Goal: Information Seeking & Learning: Learn about a topic

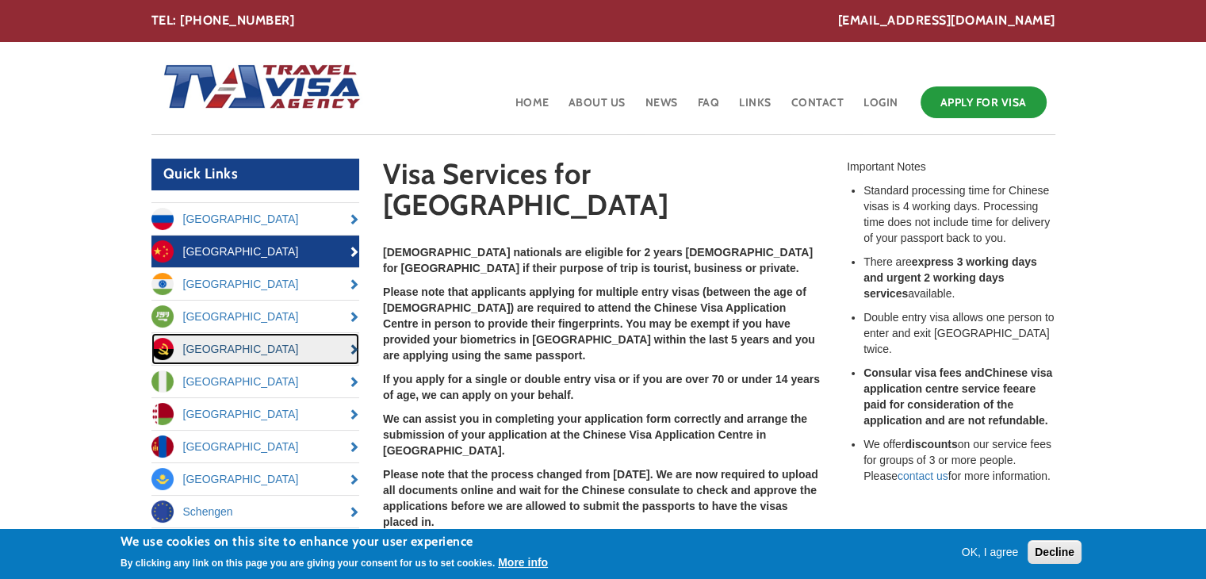
click at [296, 358] on link "[GEOGRAPHIC_DATA]" at bounding box center [255, 349] width 209 height 32
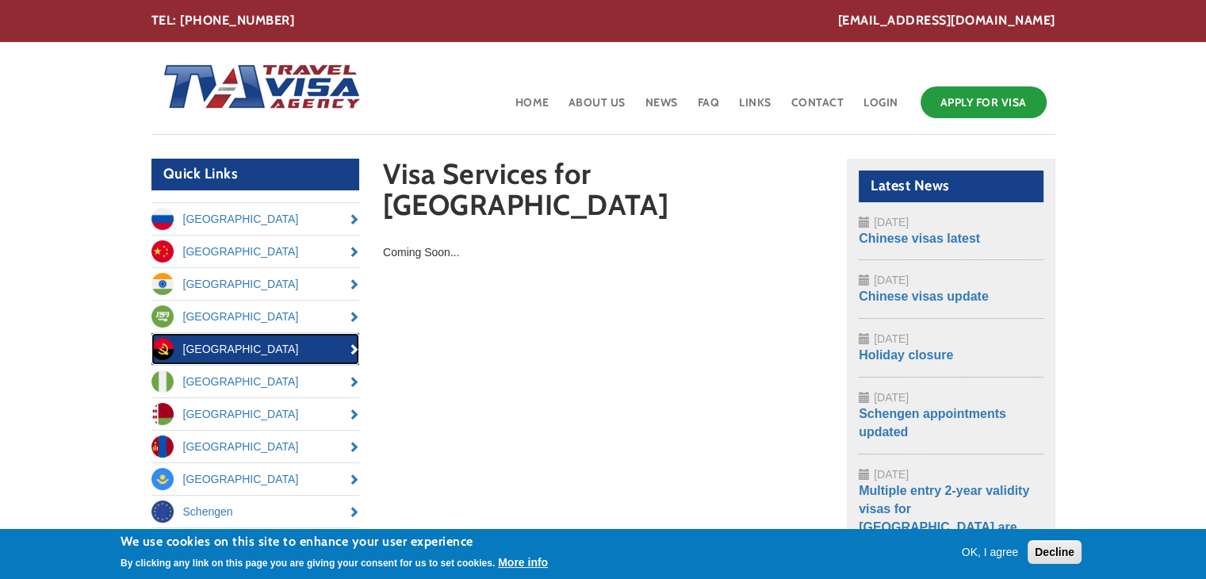
click at [267, 346] on link "[GEOGRAPHIC_DATA]" at bounding box center [255, 349] width 209 height 32
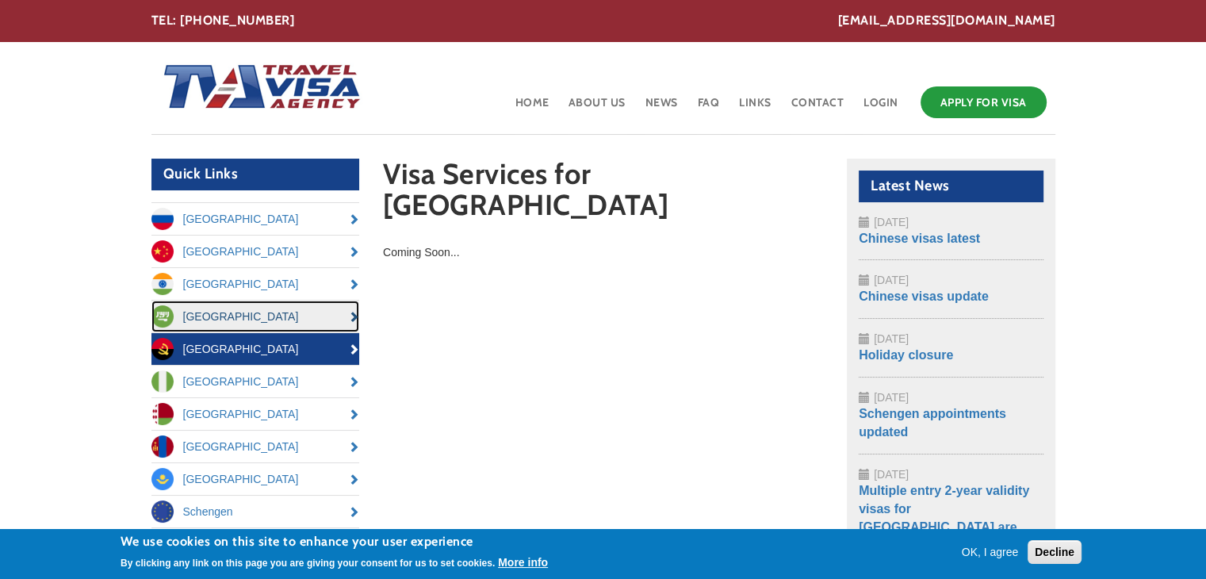
click at [242, 319] on link "[GEOGRAPHIC_DATA]" at bounding box center [255, 316] width 209 height 32
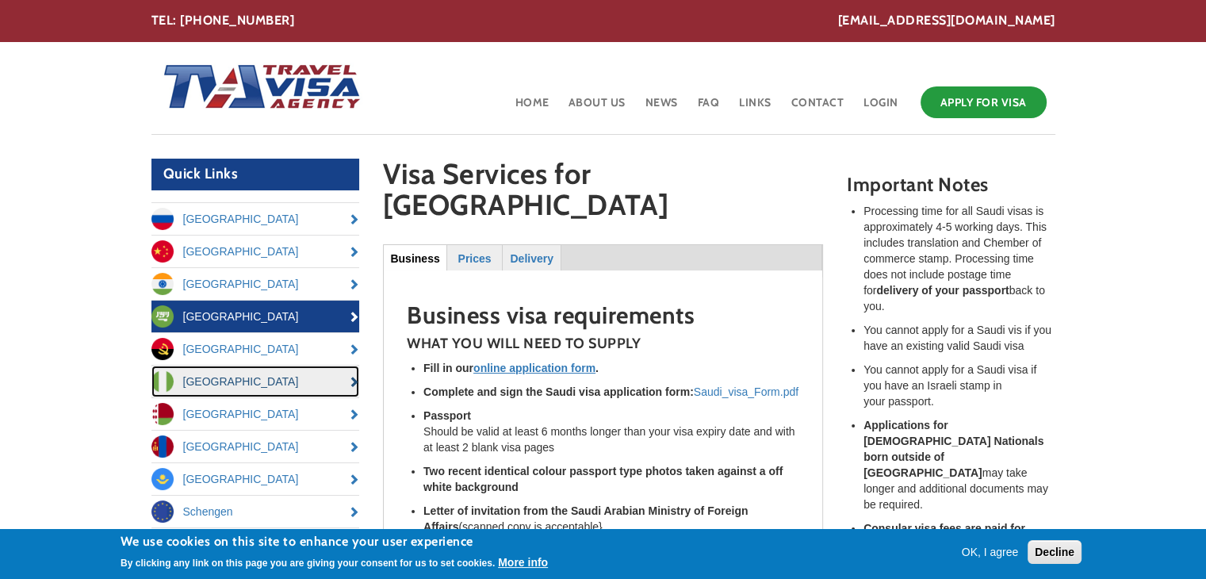
click at [248, 381] on link "[GEOGRAPHIC_DATA]" at bounding box center [255, 381] width 209 height 32
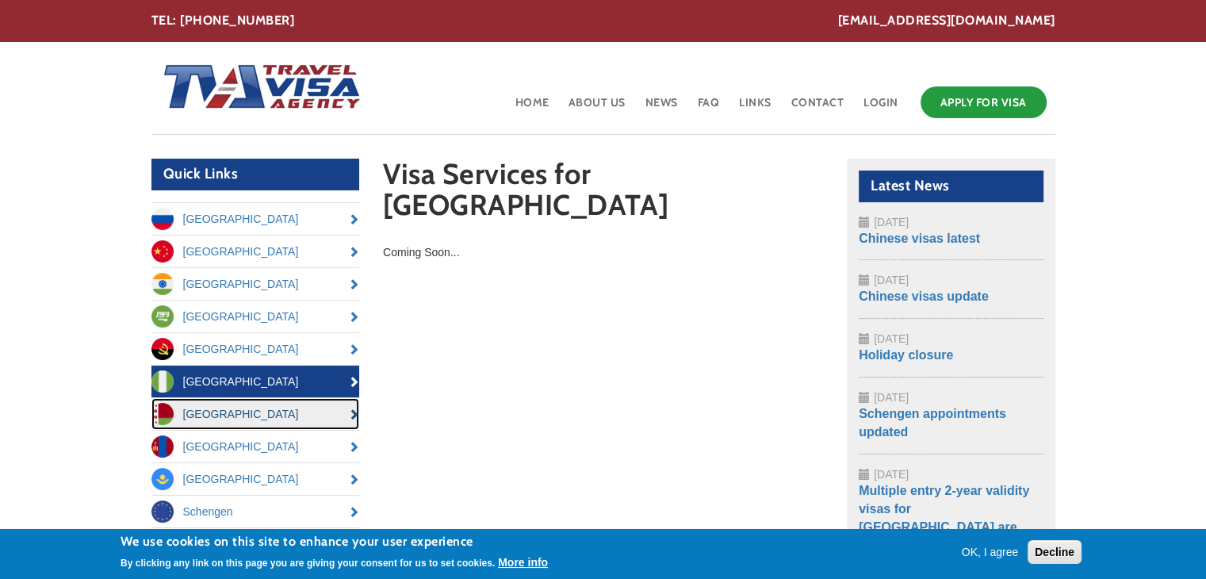
click at [250, 404] on link "[GEOGRAPHIC_DATA]" at bounding box center [255, 414] width 209 height 32
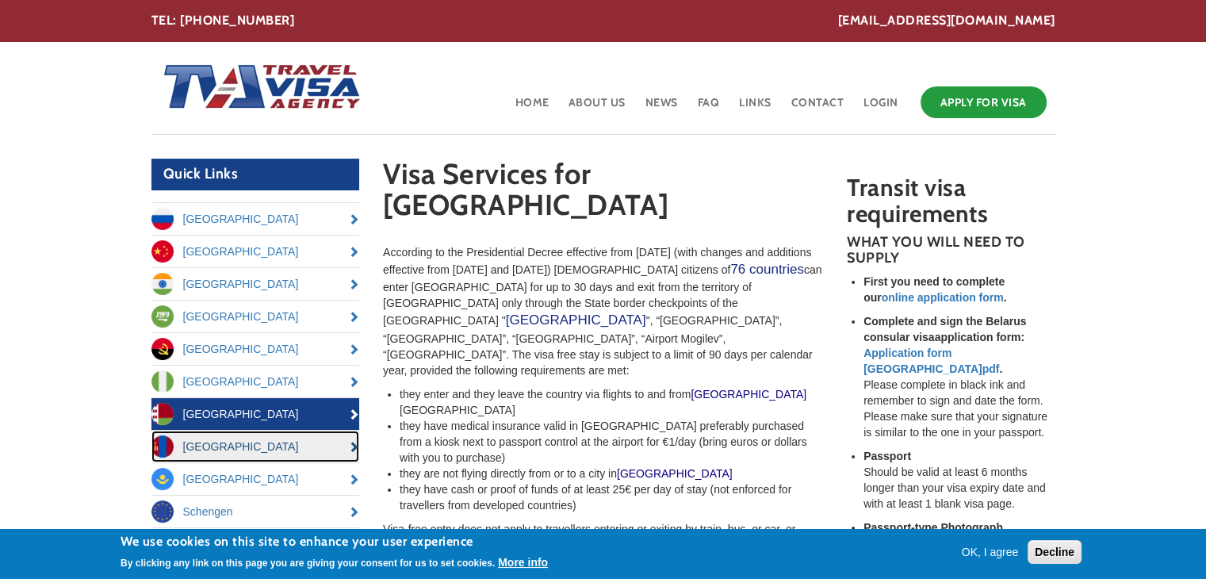
click at [234, 435] on link "[GEOGRAPHIC_DATA]" at bounding box center [255, 447] width 209 height 32
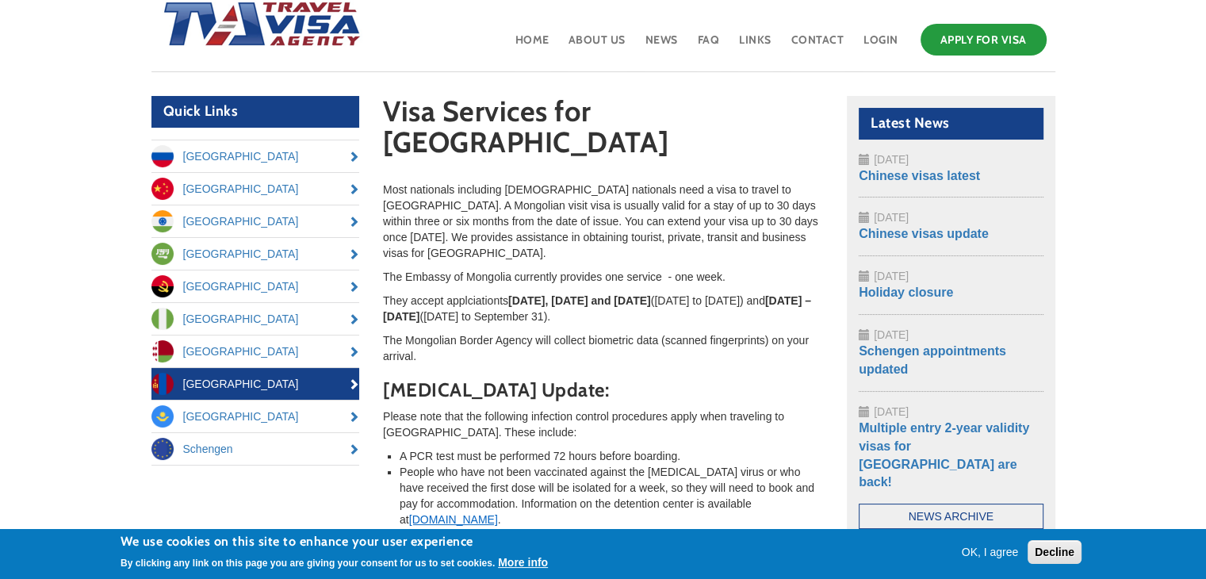
scroll to position [159, 0]
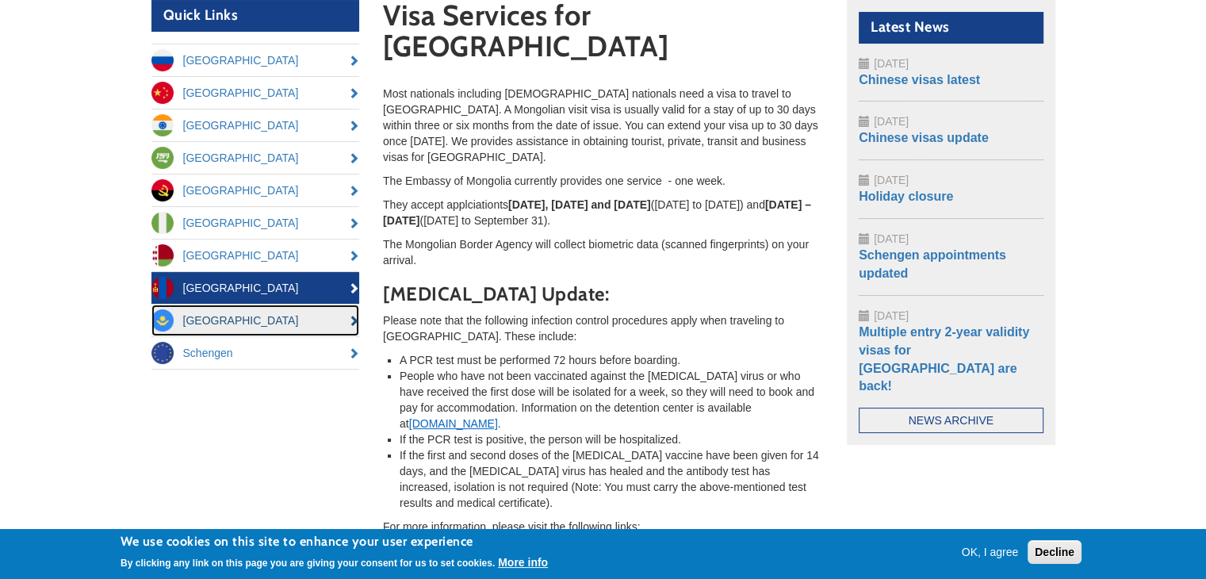
click at [247, 331] on link "[GEOGRAPHIC_DATA]" at bounding box center [255, 320] width 209 height 32
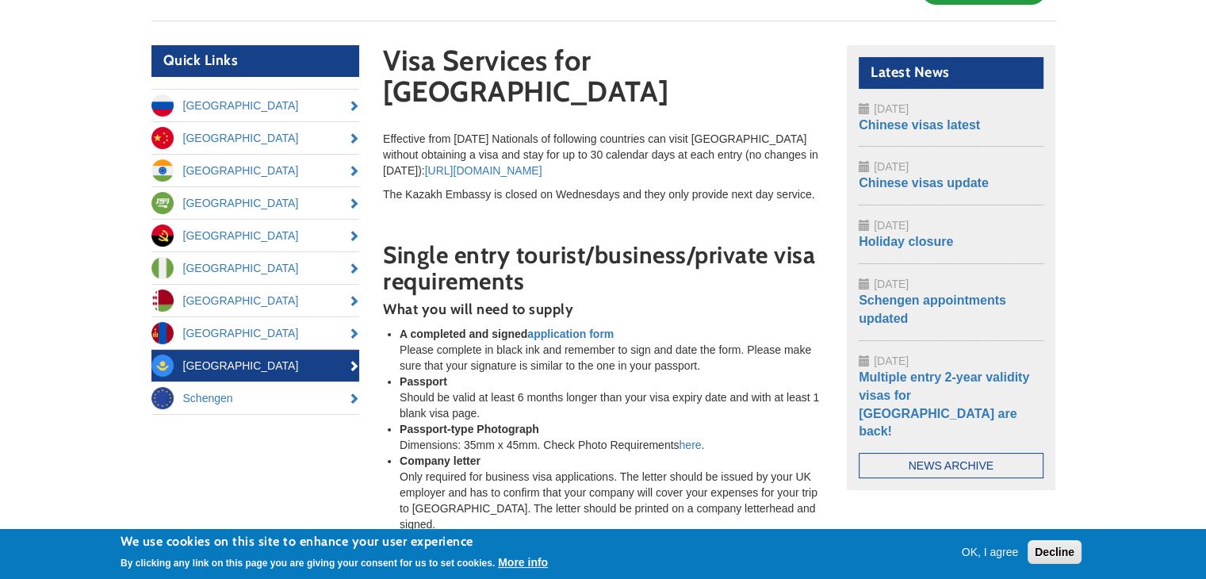
scroll to position [159, 0]
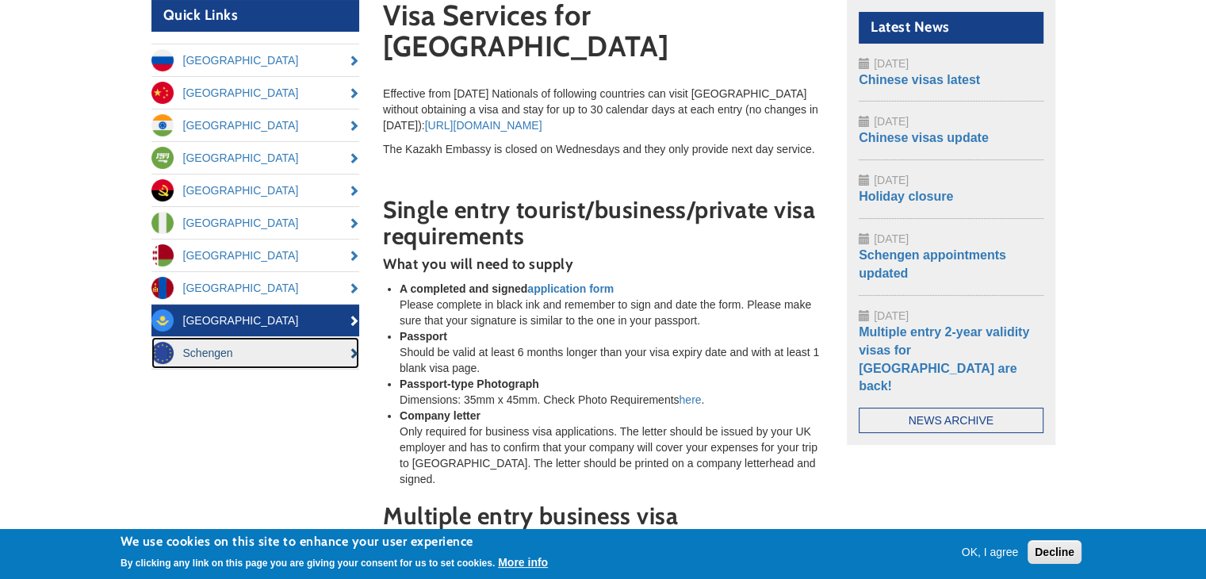
click at [241, 346] on link "Schengen" at bounding box center [255, 353] width 209 height 32
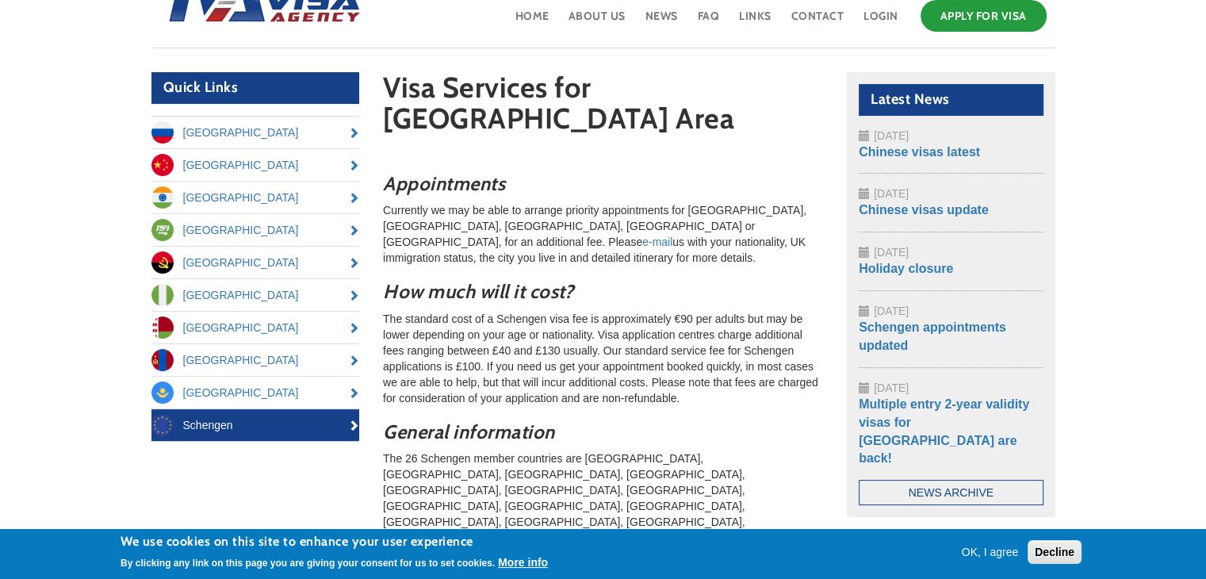
scroll to position [61, 0]
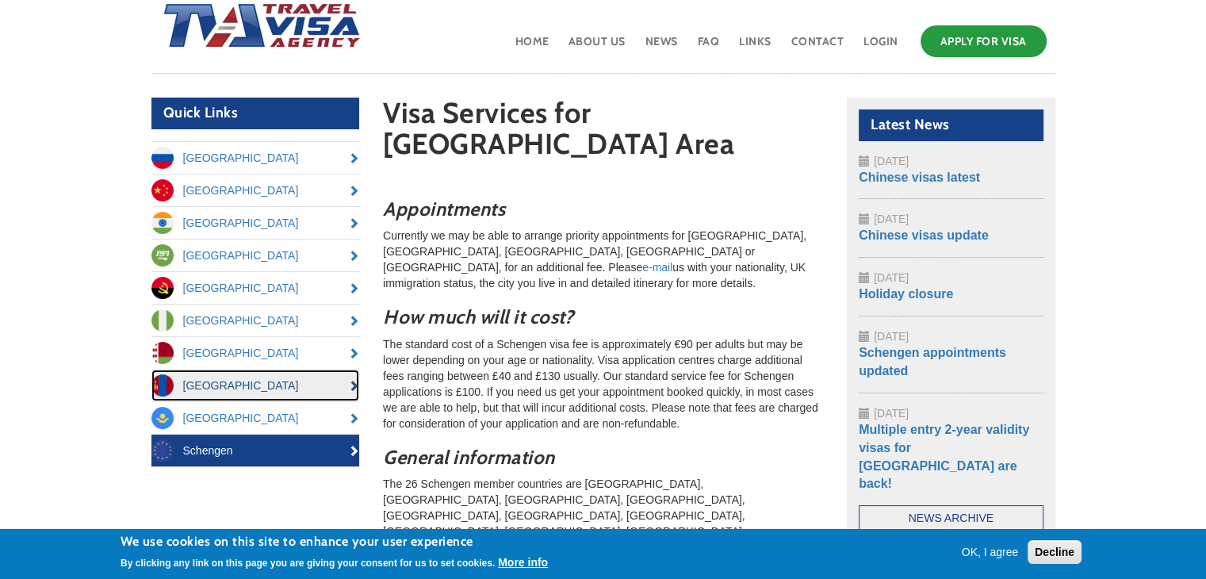
click at [333, 370] on link "[GEOGRAPHIC_DATA]" at bounding box center [255, 385] width 209 height 32
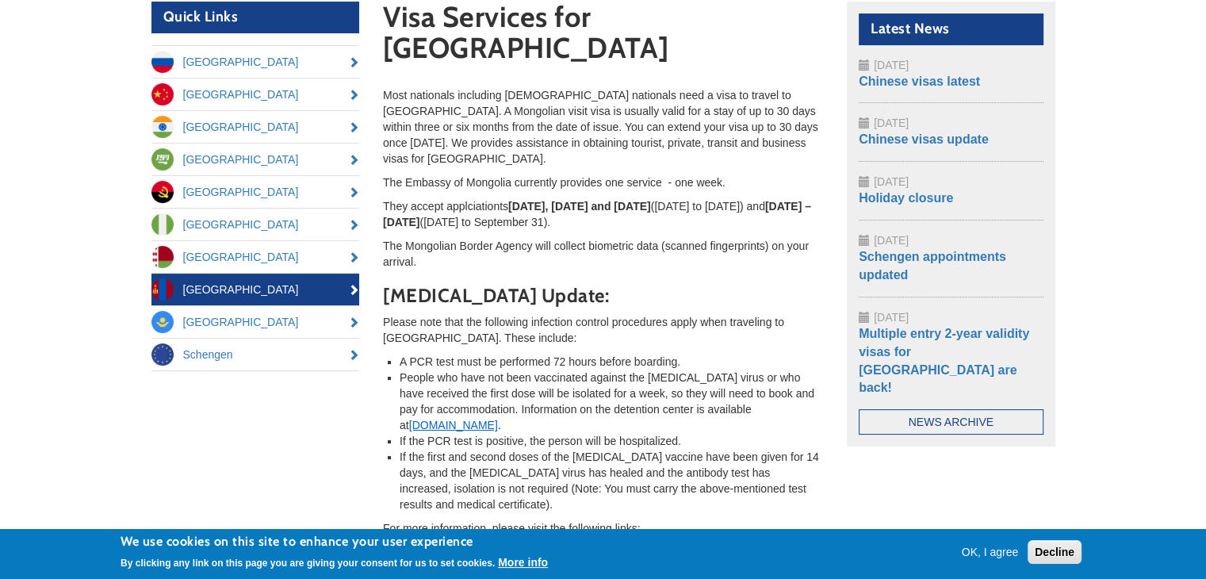
scroll to position [159, 0]
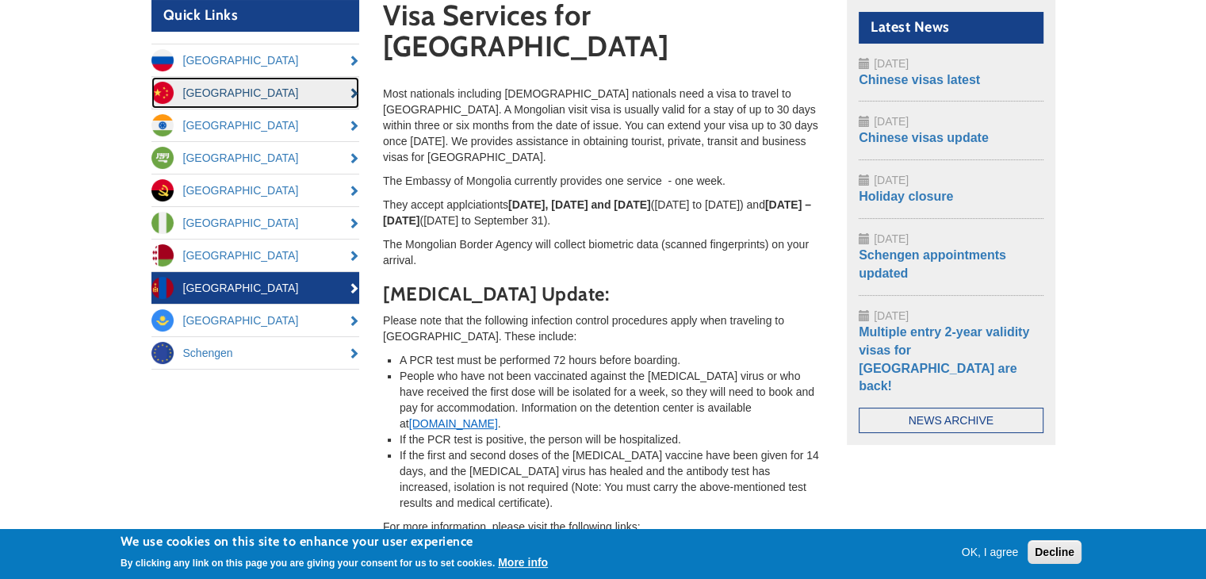
click at [254, 86] on link "[GEOGRAPHIC_DATA]" at bounding box center [255, 93] width 209 height 32
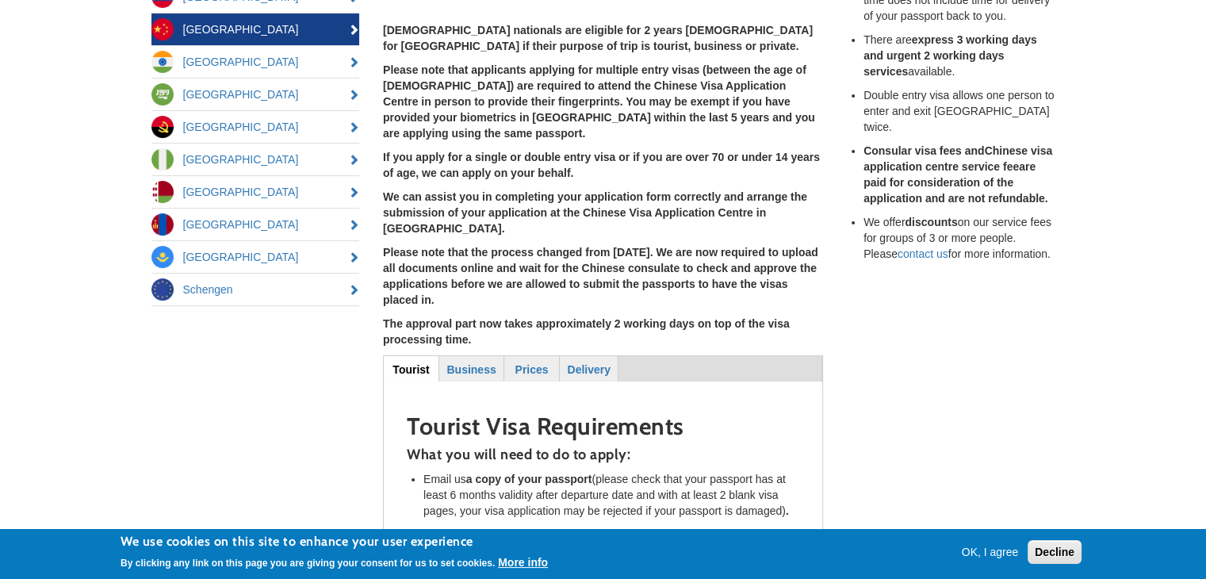
scroll to position [238, 0]
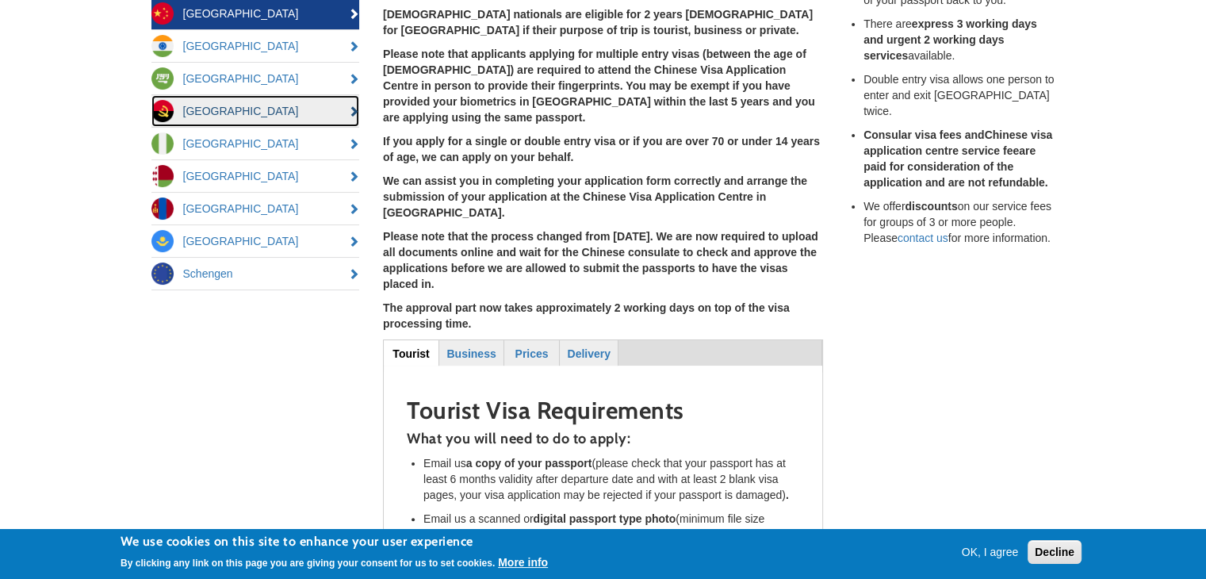
click at [235, 121] on link "[GEOGRAPHIC_DATA]" at bounding box center [255, 111] width 209 height 32
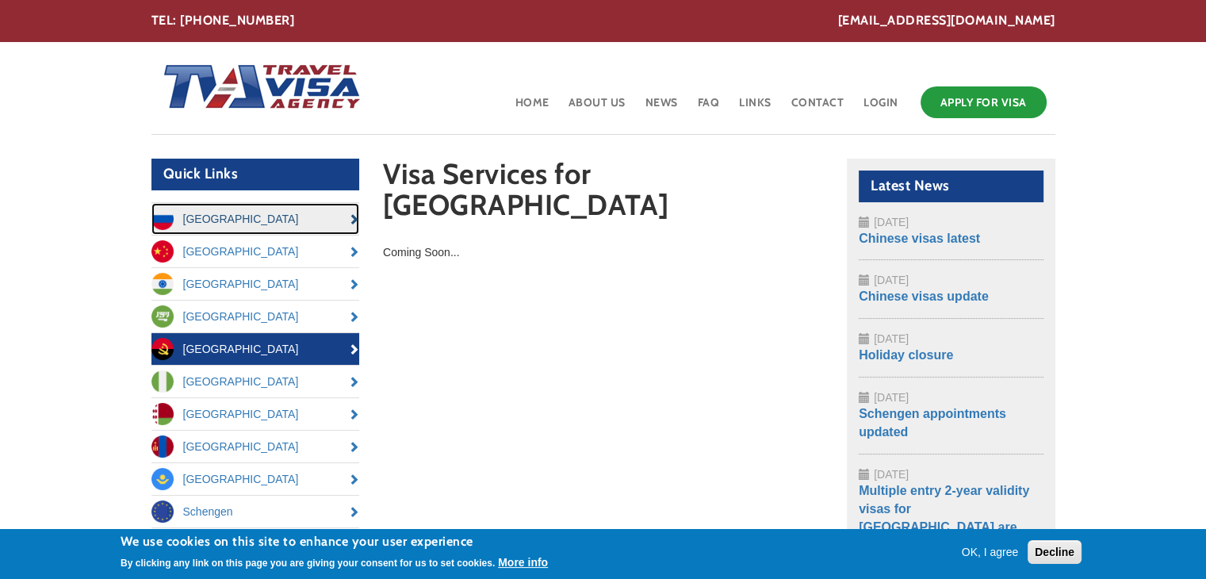
click at [219, 217] on link "[GEOGRAPHIC_DATA]" at bounding box center [255, 219] width 209 height 32
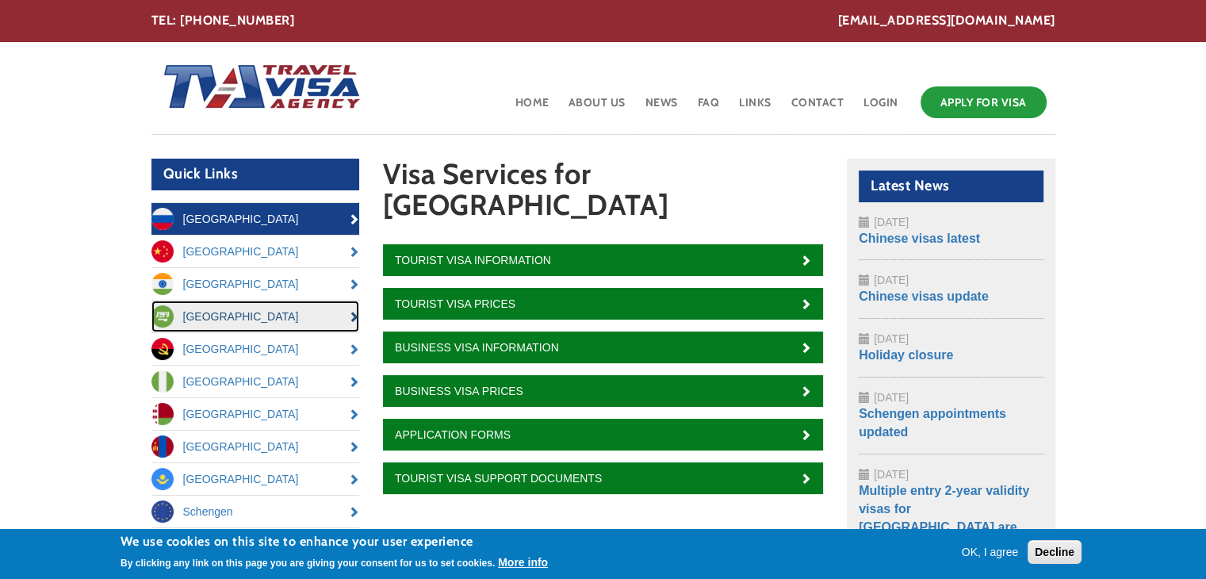
click at [232, 308] on link "[GEOGRAPHIC_DATA]" at bounding box center [255, 316] width 209 height 32
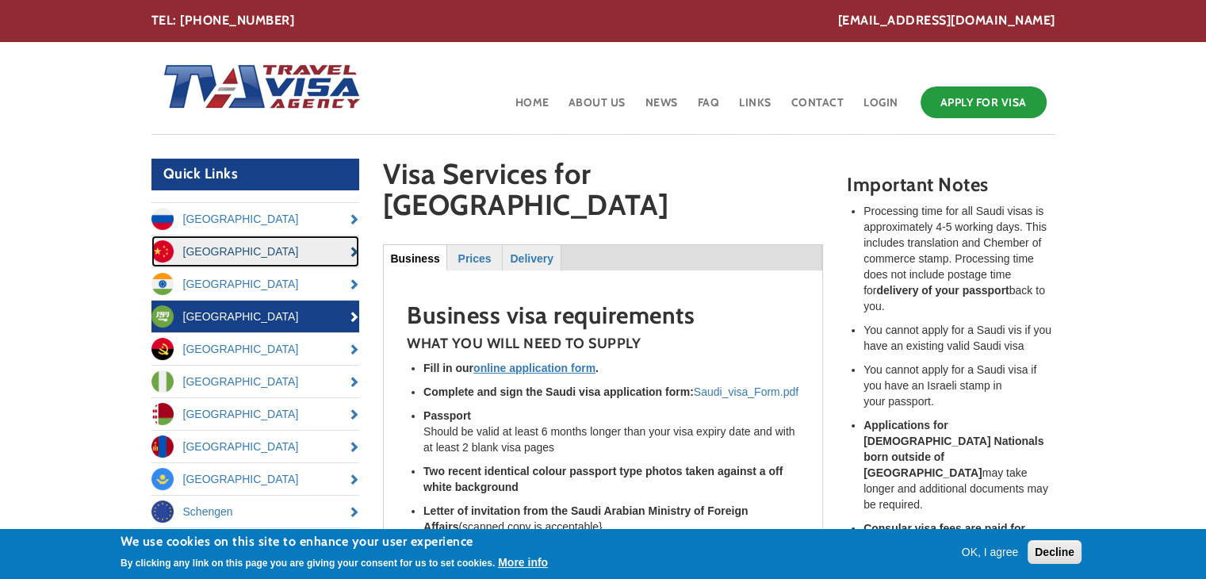
click at [254, 251] on link "[GEOGRAPHIC_DATA]" at bounding box center [255, 251] width 209 height 32
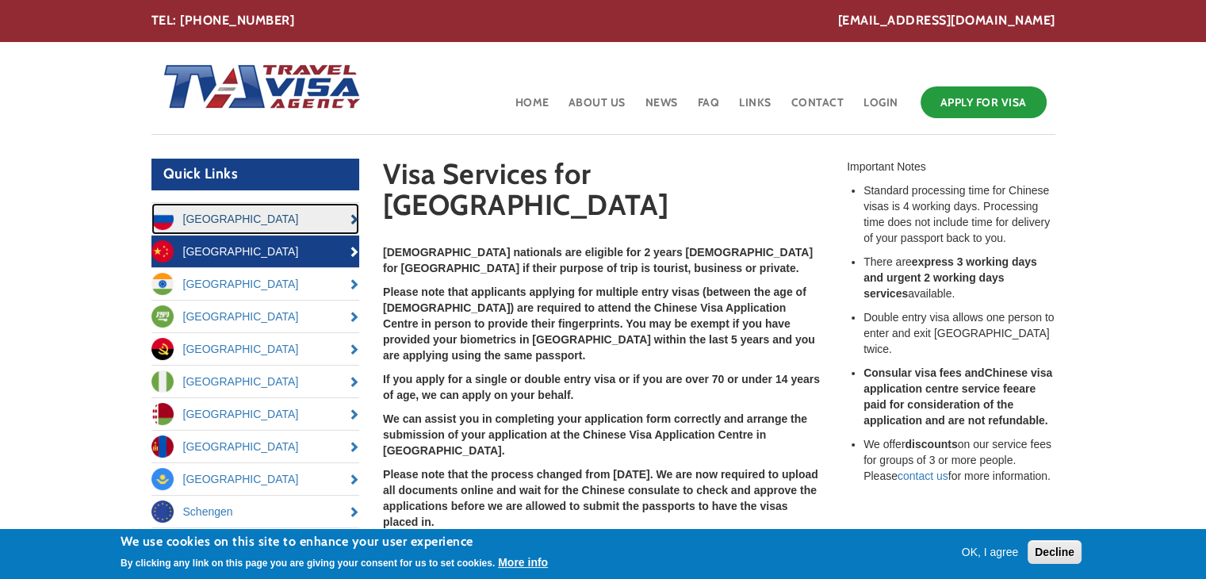
click at [254, 213] on link "[GEOGRAPHIC_DATA]" at bounding box center [255, 219] width 209 height 32
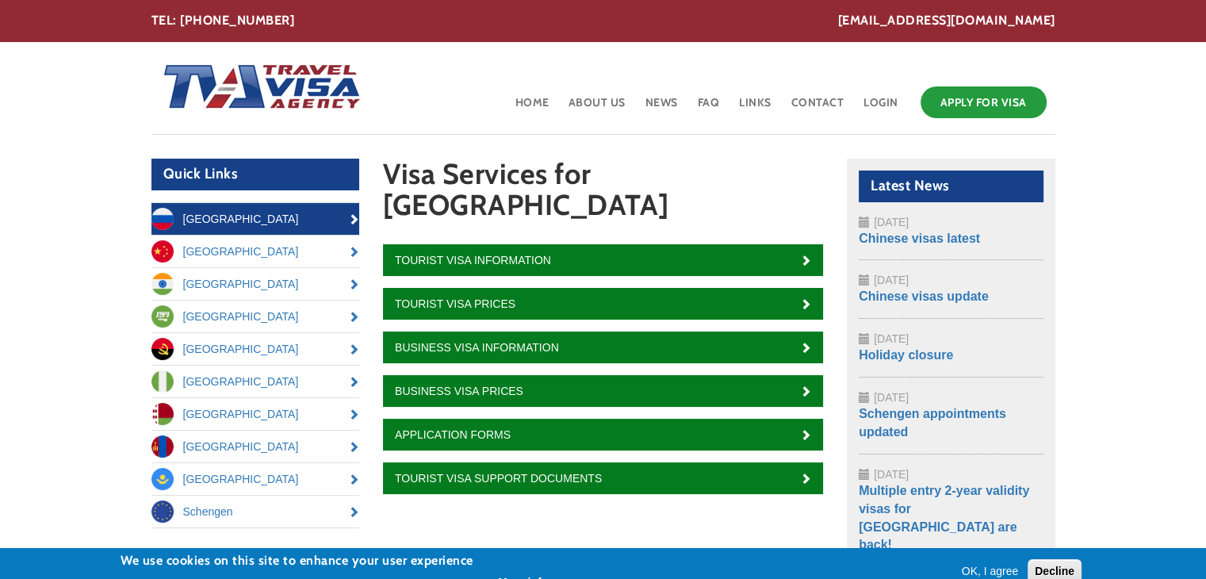
click at [320, 254] on link "[GEOGRAPHIC_DATA]" at bounding box center [255, 251] width 209 height 32
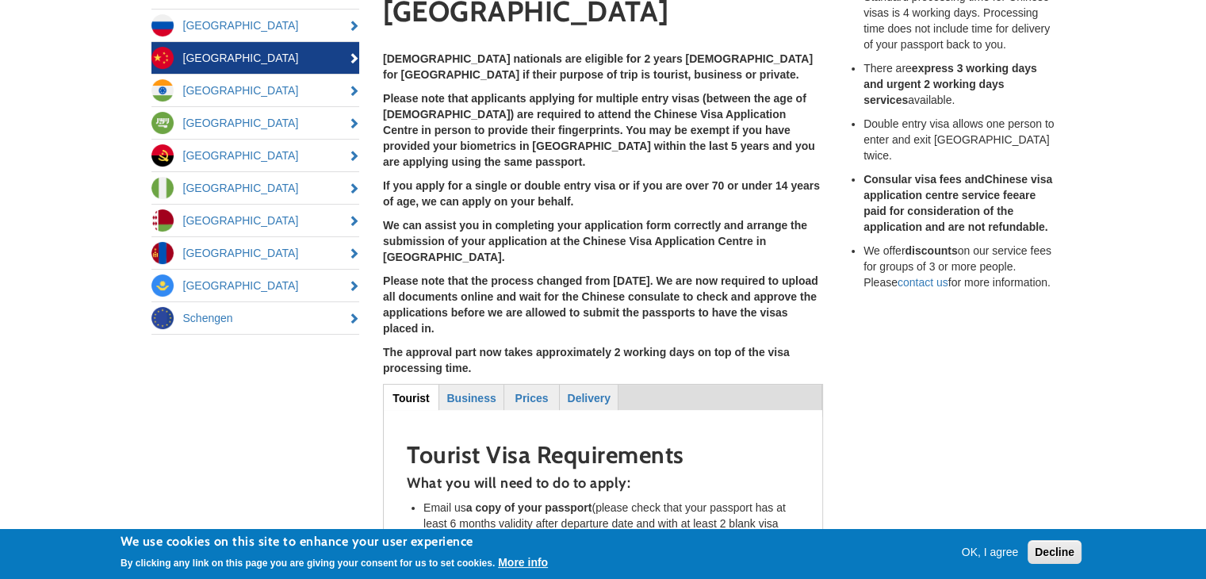
scroll to position [159, 0]
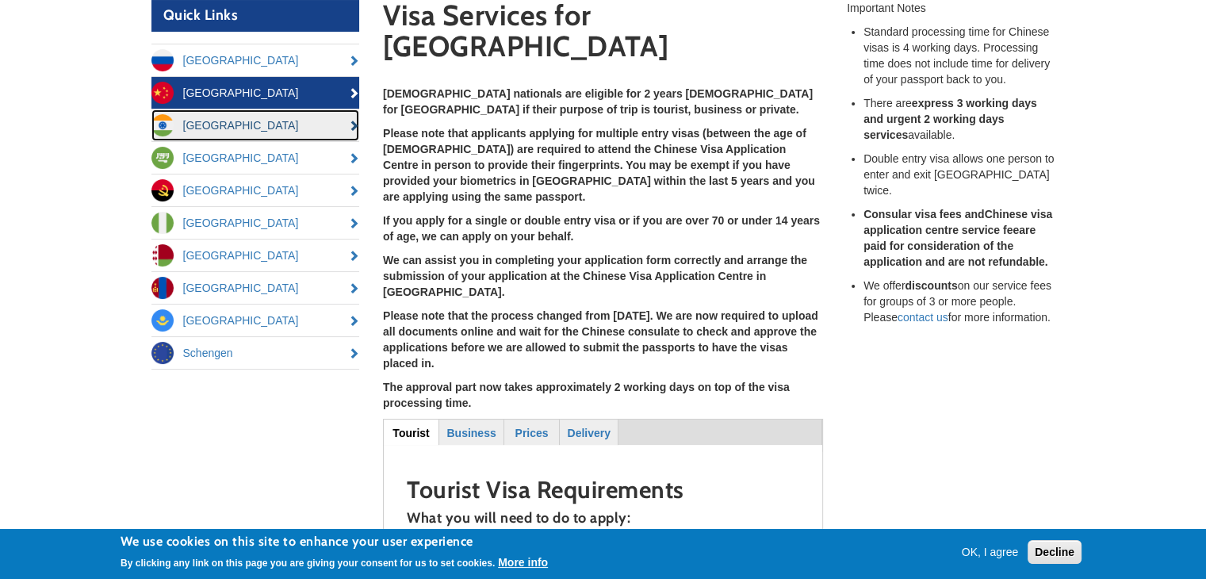
click at [200, 134] on link "[GEOGRAPHIC_DATA]" at bounding box center [255, 125] width 209 height 32
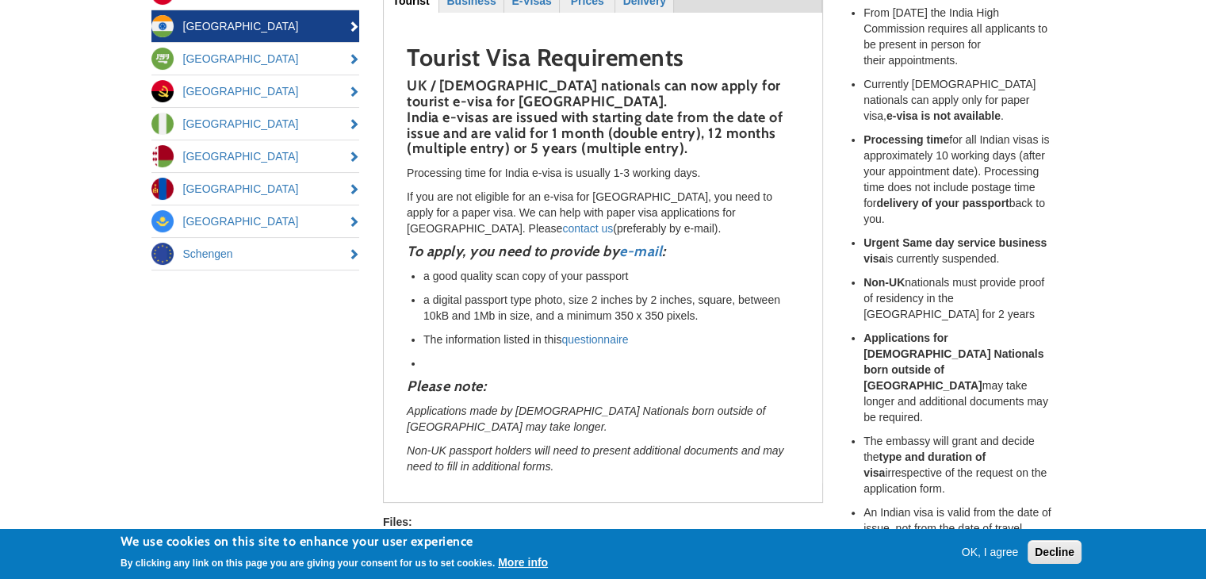
scroll to position [162, 0]
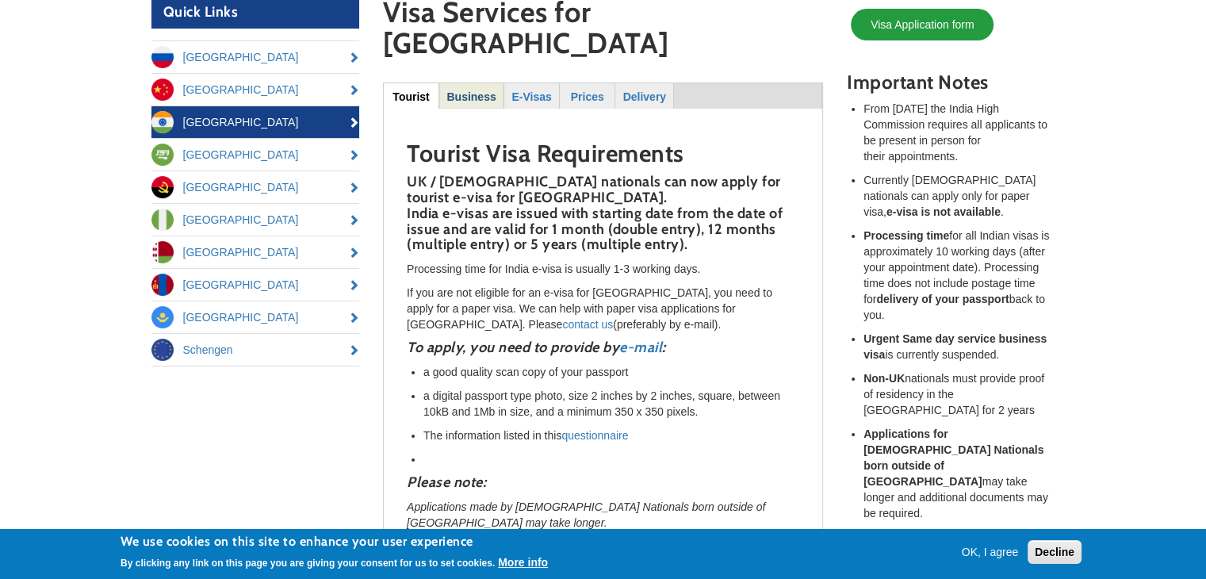
click at [475, 90] on strong "Business" at bounding box center [470, 96] width 49 height 13
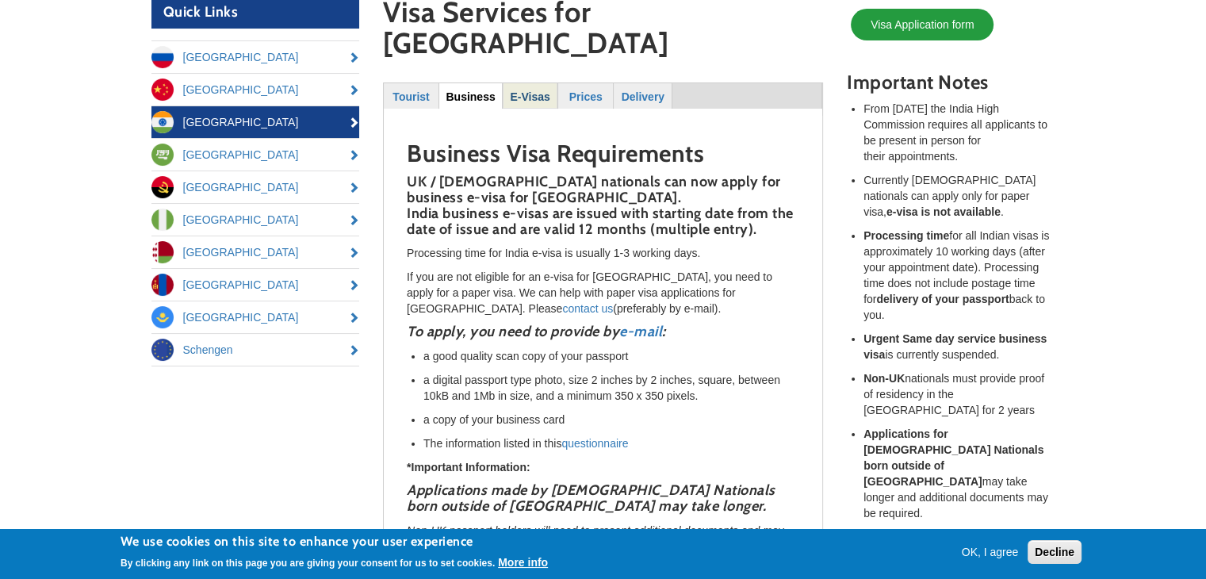
click at [533, 90] on strong "E-Visas" at bounding box center [530, 96] width 40 height 13
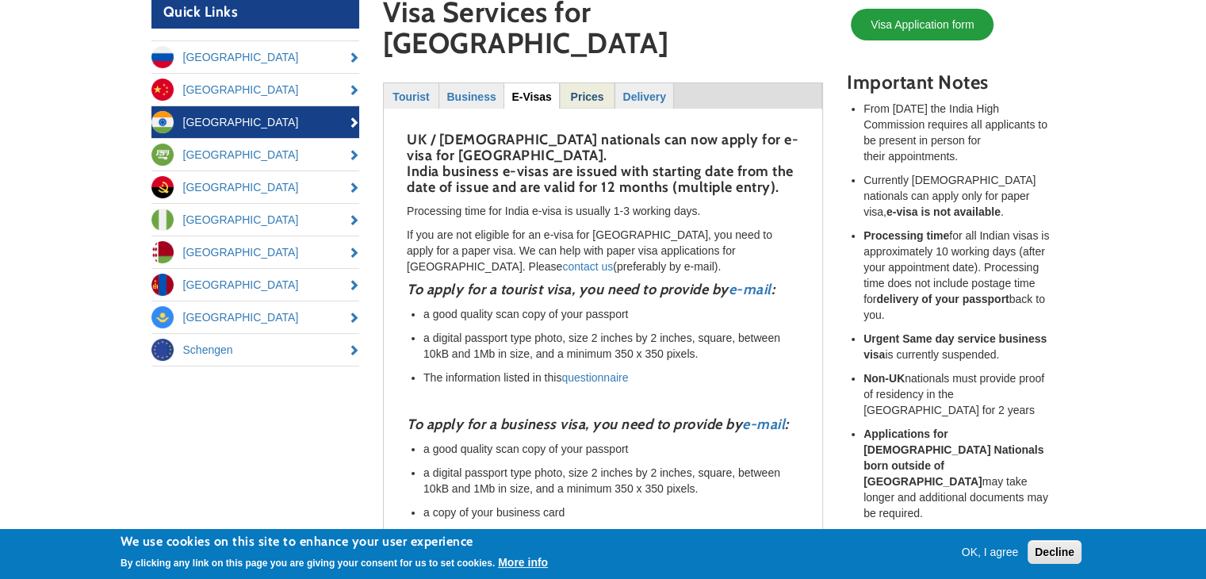
click at [579, 83] on link "Prices" at bounding box center [587, 95] width 53 height 25
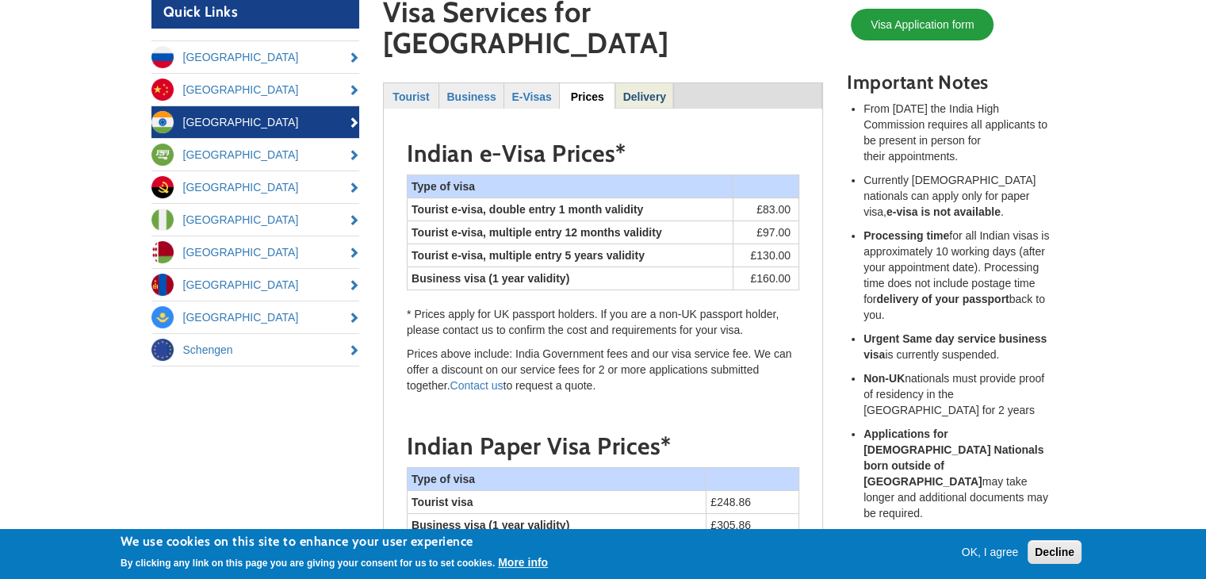
click at [627, 90] on strong "Delivery" at bounding box center [644, 96] width 43 height 13
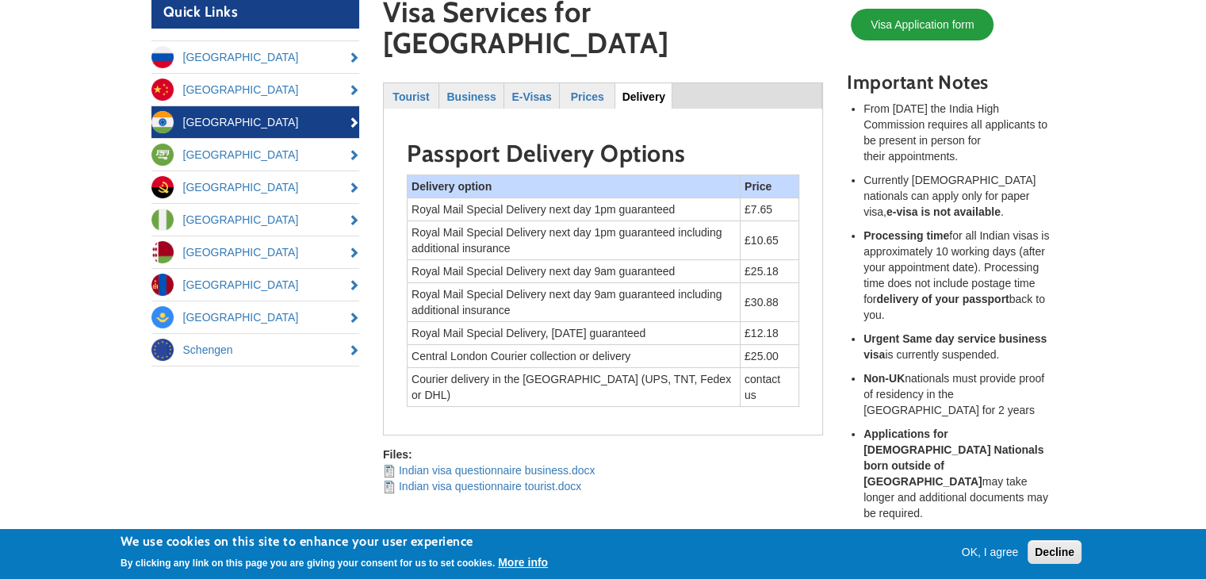
click at [400, 82] on div "Tourist Business E-Visas Prices Delivery (active tab) Tourist Tourist Visa Requ…" at bounding box center [603, 258] width 440 height 353
click at [457, 90] on strong "Business" at bounding box center [470, 96] width 49 height 13
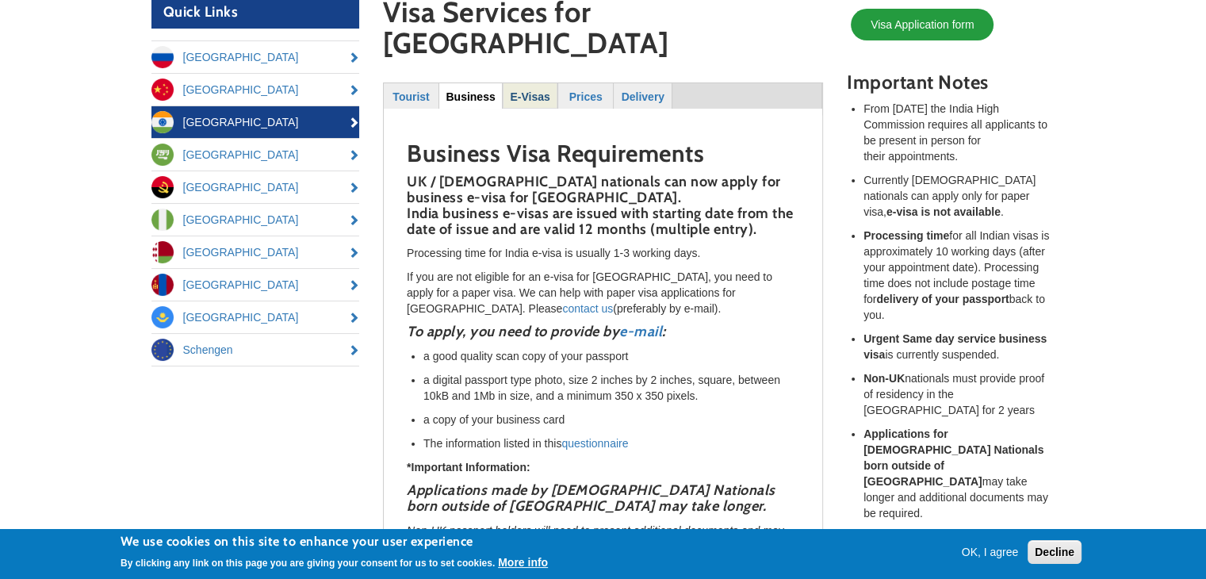
click at [534, 90] on strong "E-Visas" at bounding box center [530, 96] width 40 height 13
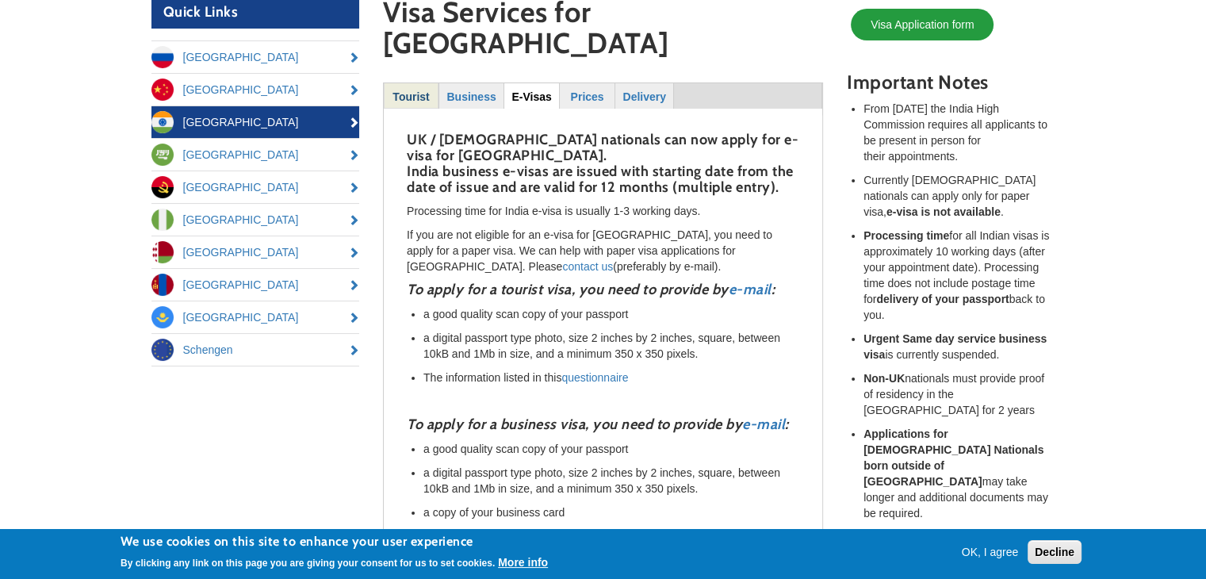
click at [432, 83] on link "Tourist" at bounding box center [411, 95] width 53 height 25
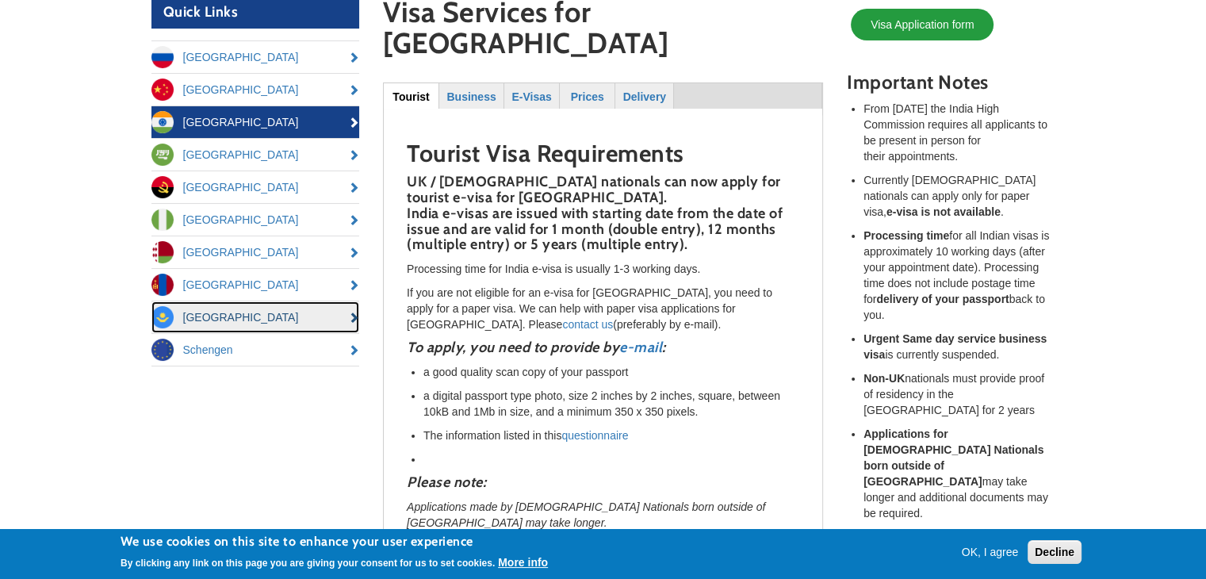
click at [232, 311] on link "[GEOGRAPHIC_DATA]" at bounding box center [255, 317] width 209 height 32
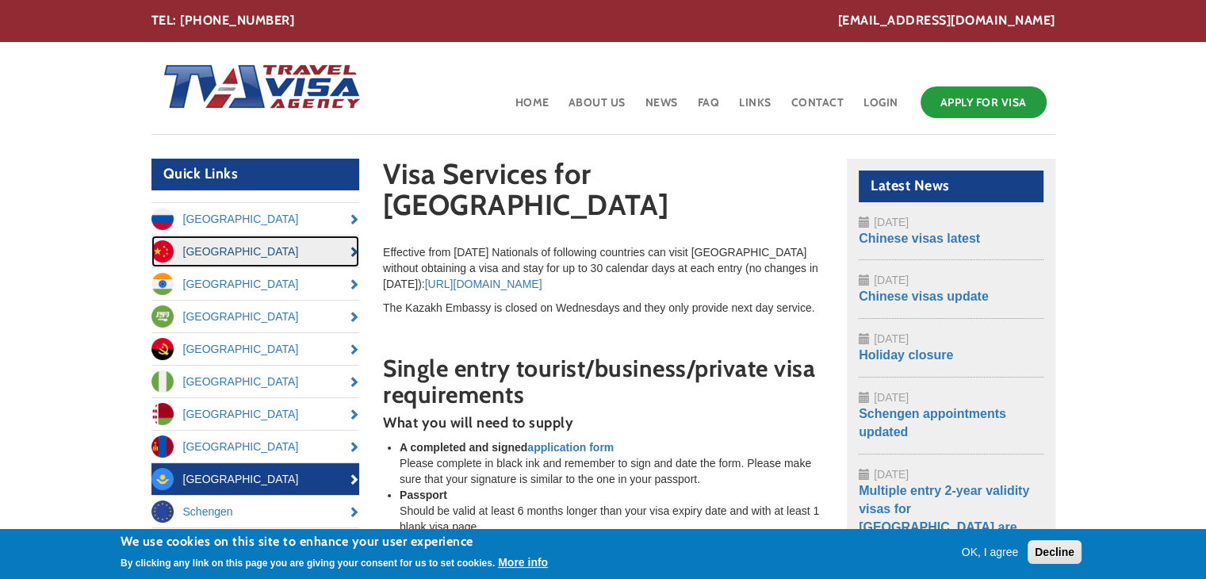
click at [320, 257] on link "[GEOGRAPHIC_DATA]" at bounding box center [255, 251] width 209 height 32
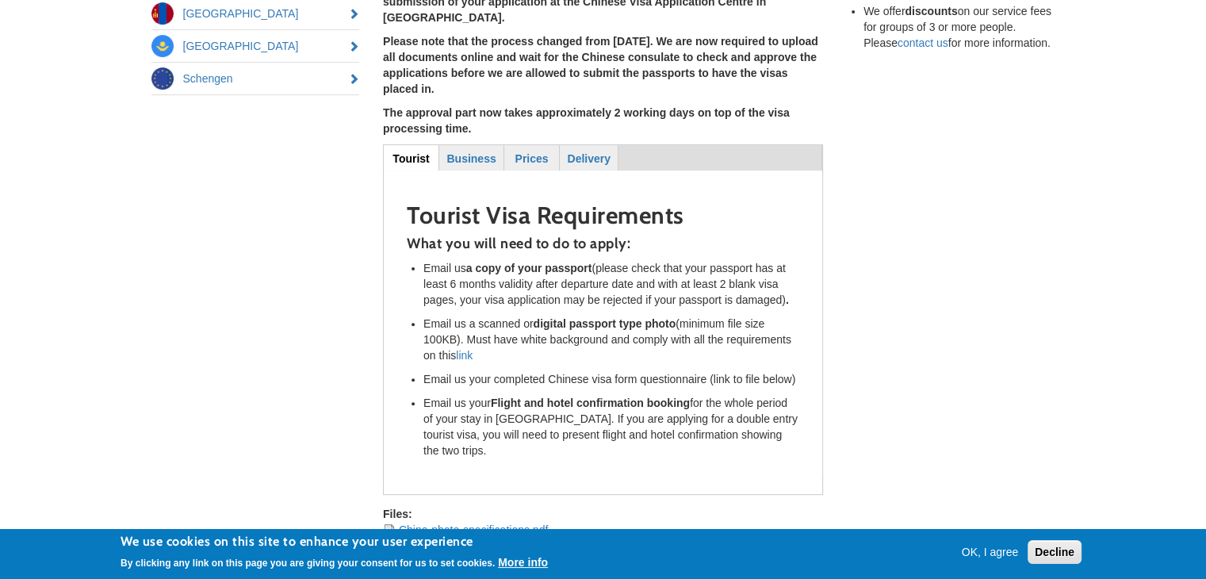
scroll to position [517, 0]
